Goal: Task Accomplishment & Management: Manage account settings

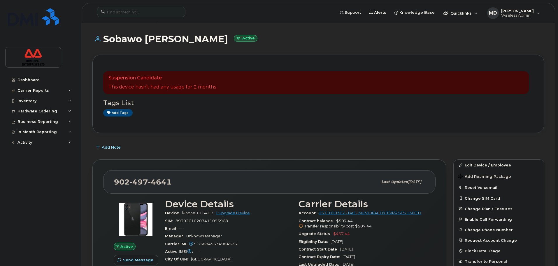
scroll to position [58, 0]
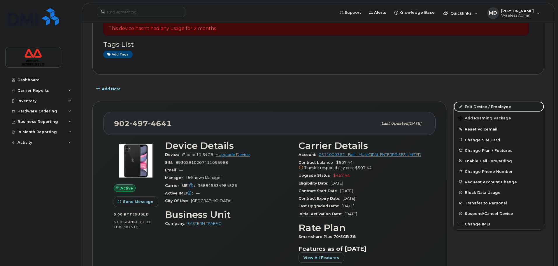
click at [475, 108] on link "Edit Device / Employee" at bounding box center [499, 106] width 90 height 10
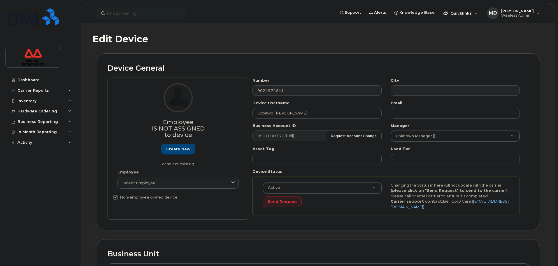
select select "3844606"
drag, startPoint x: 310, startPoint y: 113, endPoint x: 94, endPoint y: 115, distance: 215.1
click at [95, 115] on div "Device General Employee Is not assigned to device Create new or select existing…" at bounding box center [318, 145] width 452 height 185
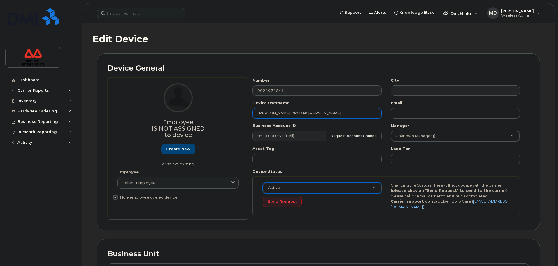
type input "Cameron Van Den Berg"
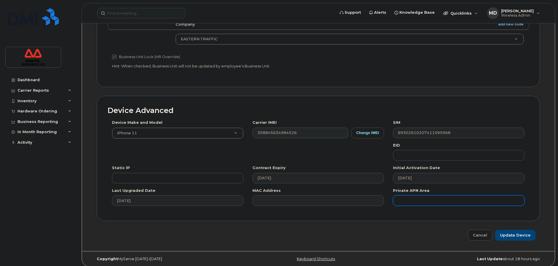
scroll to position [247, 0]
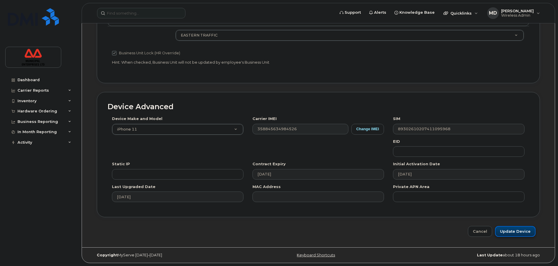
click at [512, 233] on input "Update Device" at bounding box center [515, 231] width 41 height 11
type input "Saving..."
